Goal: Answer question/provide support

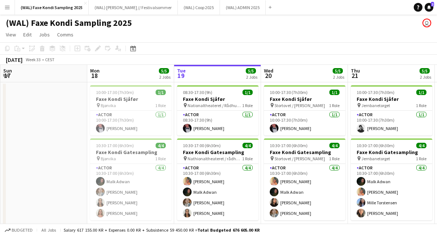
scroll to position [0, 262]
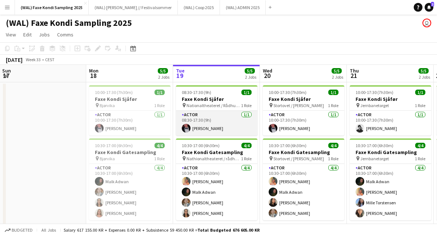
click at [191, 124] on app-card-role "Actor [DATE] 08:30-17:30 (9h) [PERSON_NAME]" at bounding box center [217, 123] width 82 height 25
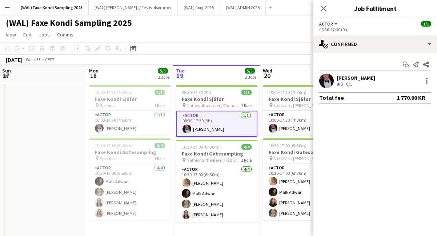
click at [325, 86] on app-user-avatar at bounding box center [327, 81] width 15 height 15
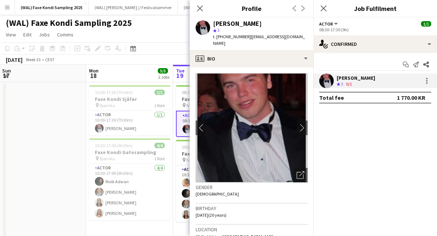
click at [231, 37] on span "t. [PHONE_NUMBER]" at bounding box center [232, 36] width 38 height 5
copy span "[PHONE_NUMBER]"
click at [323, 5] on icon "Close pop-in" at bounding box center [323, 8] width 7 height 7
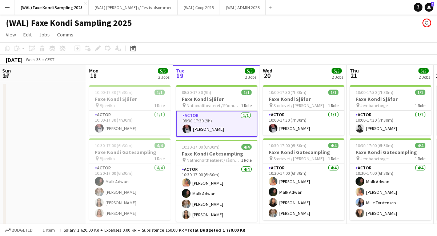
click at [213, 40] on app-page-menu "View Day view expanded Day view collapsed Month view Date picker Jump to [DATE]…" at bounding box center [218, 35] width 437 height 14
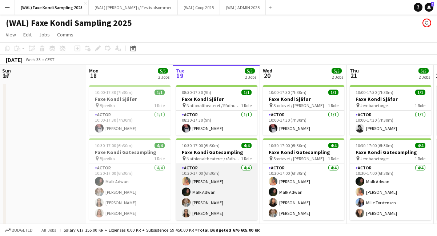
click at [200, 216] on app-card-role "Actor [DATE] 10:30-17:00 (6h30m) [PERSON_NAME] [PERSON_NAME]" at bounding box center [217, 192] width 82 height 56
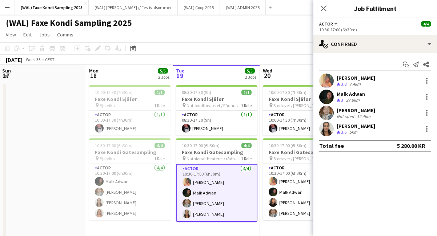
click at [326, 131] on app-user-avatar at bounding box center [327, 129] width 15 height 15
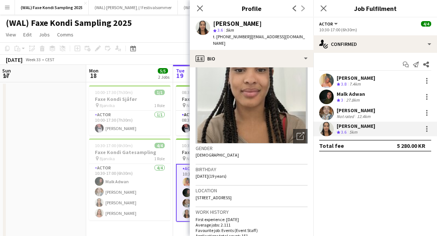
scroll to position [0, 0]
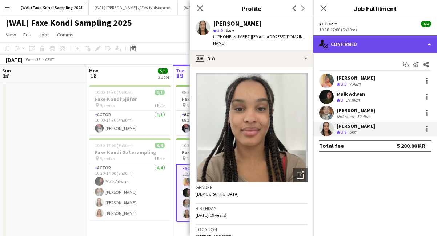
click at [332, 46] on div "single-neutral-actions-check-2 Confirmed" at bounding box center [376, 43] width 124 height 17
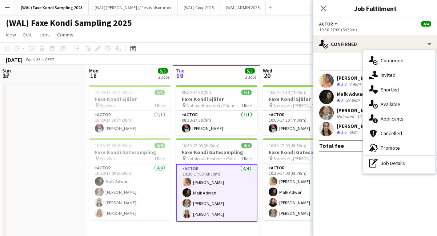
click at [324, 132] on app-user-avatar at bounding box center [327, 129] width 15 height 15
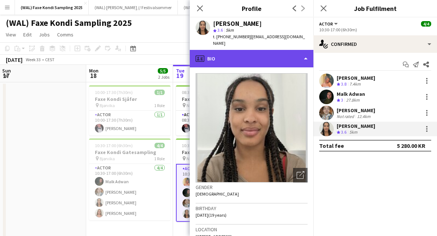
click at [219, 50] on div "profile Bio" at bounding box center [252, 58] width 124 height 17
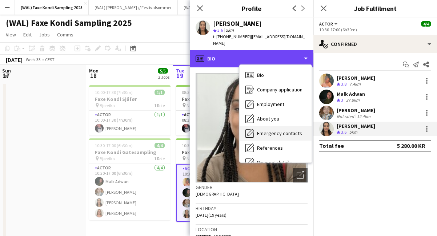
scroll to position [68, 0]
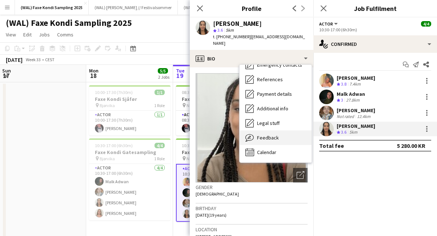
click at [269, 136] on div "Feedback Feedback" at bounding box center [276, 137] width 72 height 15
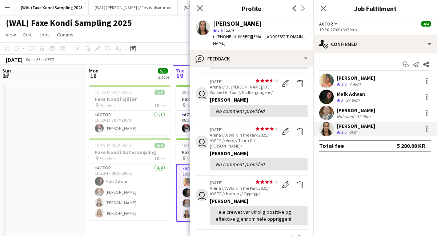
scroll to position [120, 0]
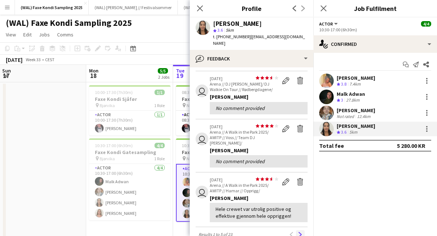
click at [303, 230] on button "Next" at bounding box center [300, 234] width 9 height 9
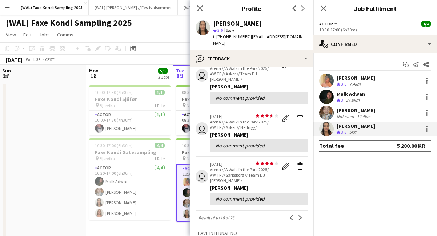
scroll to position [147, 0]
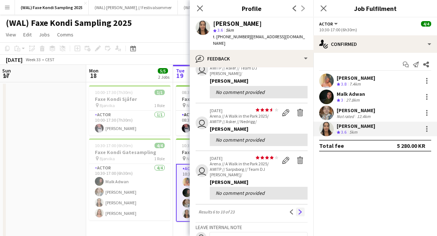
click at [301, 207] on button "Next" at bounding box center [300, 211] width 9 height 9
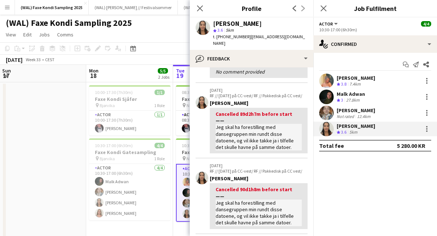
scroll to position [0, 0]
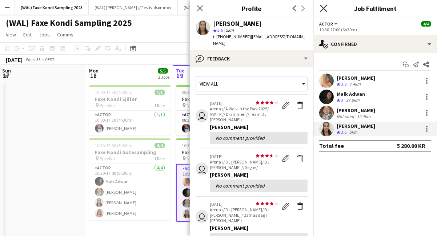
click at [321, 8] on icon "Close pop-in" at bounding box center [323, 8] width 7 height 7
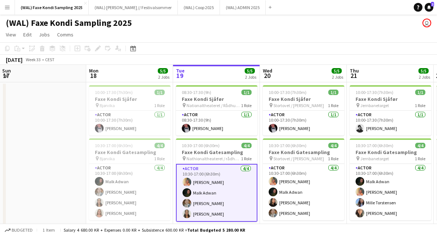
click at [236, 53] on app-toolbar "Copy Paste Paste Command V Paste with crew Command Shift V Paste linked Job [GE…" at bounding box center [218, 48] width 437 height 12
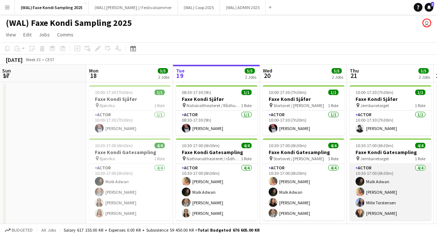
click at [370, 213] on app-card-role "Actor [DATE] 10:30-17:00 (6h30m) [PERSON_NAME] Ludivia [PERSON_NAME] [PERSON_NA…" at bounding box center [391, 192] width 82 height 56
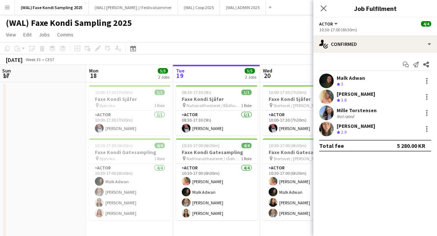
click at [327, 124] on app-user-avatar at bounding box center [327, 129] width 15 height 15
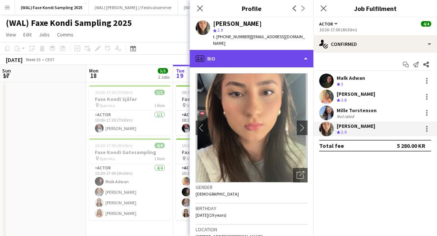
click at [275, 57] on div "profile Bio" at bounding box center [252, 58] width 124 height 17
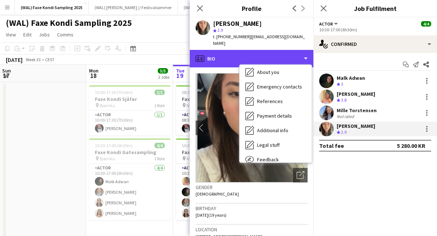
scroll to position [68, 0]
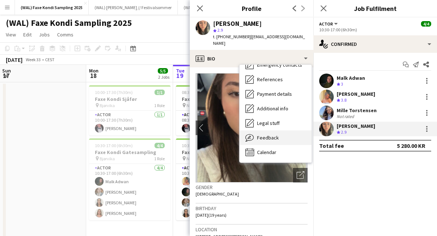
click at [285, 133] on div "Feedback Feedback" at bounding box center [276, 137] width 72 height 15
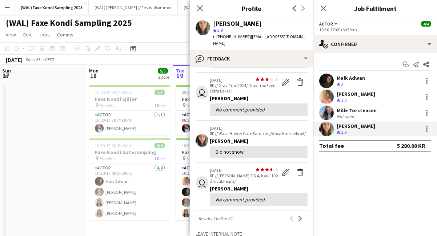
scroll to position [0, 0]
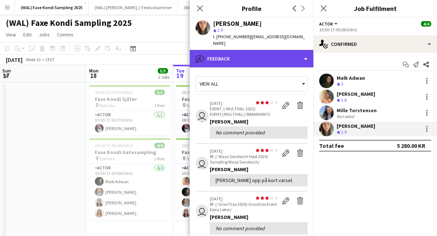
click at [242, 51] on div "bubble-pencil Feedback" at bounding box center [252, 58] width 124 height 17
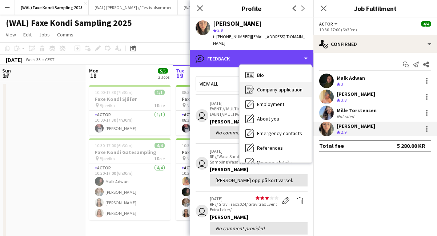
scroll to position [68, 0]
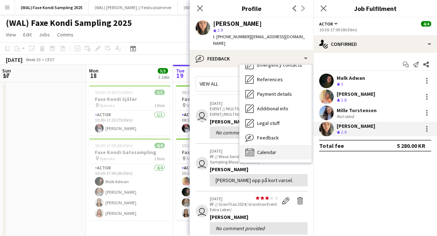
click at [265, 150] on div "Calendar Calendar" at bounding box center [276, 152] width 72 height 15
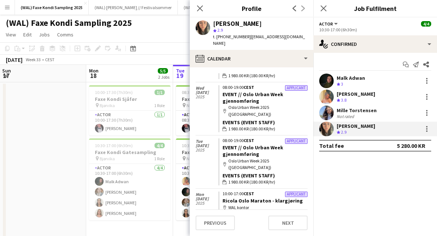
scroll to position [0, 0]
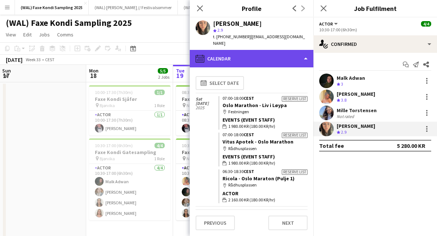
click at [274, 55] on div "calendar-full Calendar" at bounding box center [252, 58] width 124 height 17
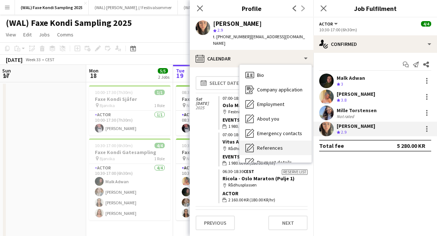
click at [280, 68] on div "Bio Bio" at bounding box center [276, 75] width 72 height 15
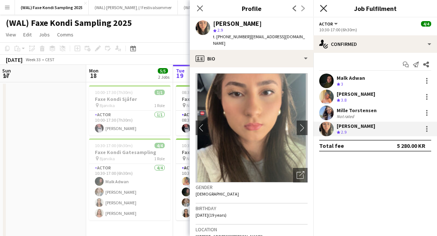
click at [324, 7] on icon at bounding box center [323, 8] width 7 height 7
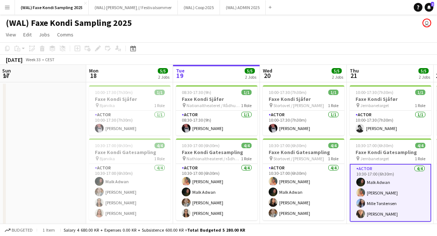
click at [275, 34] on app-page-menu "View Day view expanded Day view collapsed Month view Date picker Jump to [DATE]…" at bounding box center [218, 35] width 437 height 14
